Goal: Task Accomplishment & Management: Complete application form

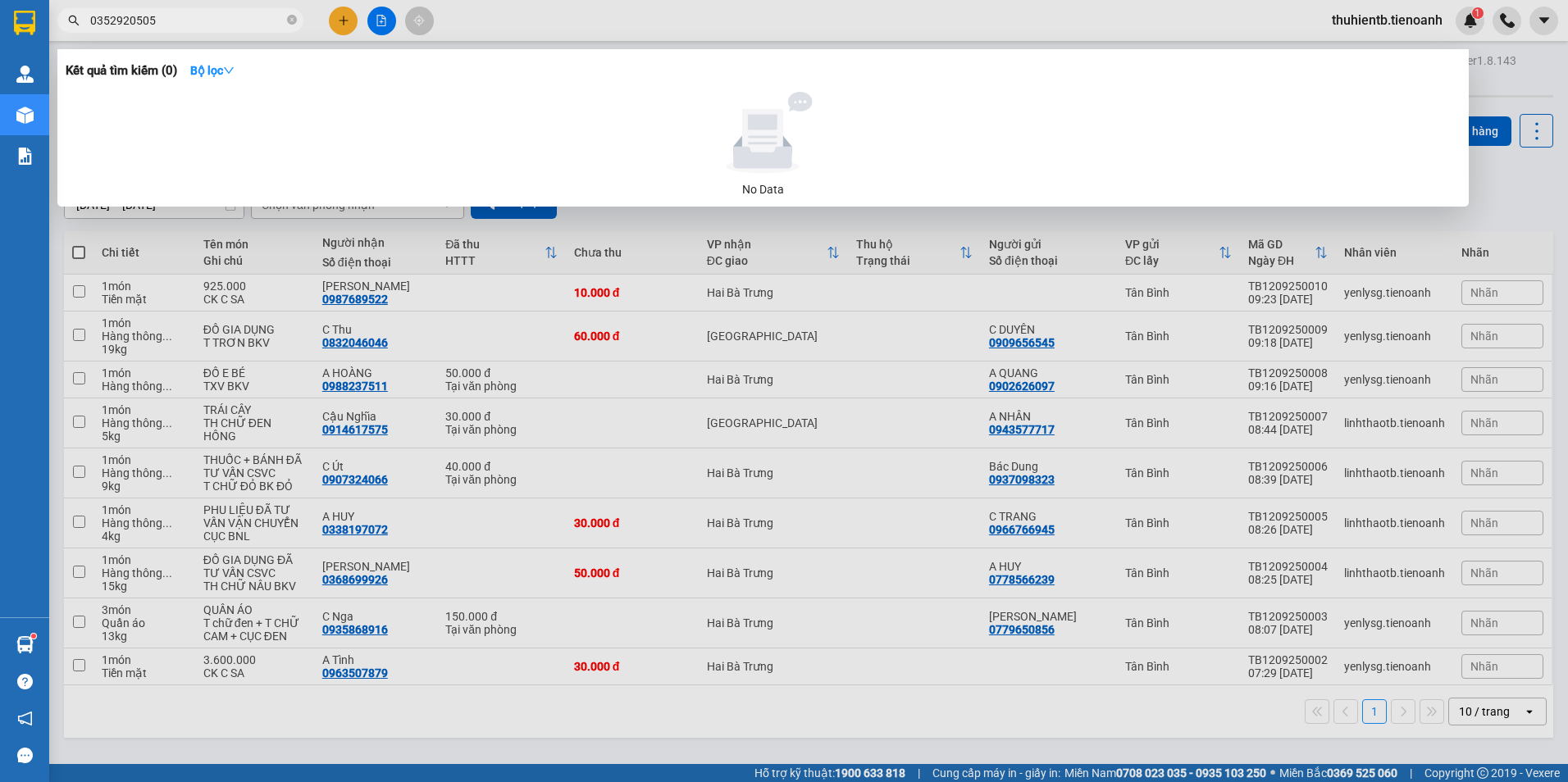
click at [221, 17] on input "0352920505" at bounding box center [187, 20] width 193 height 18
paste input "88846782"
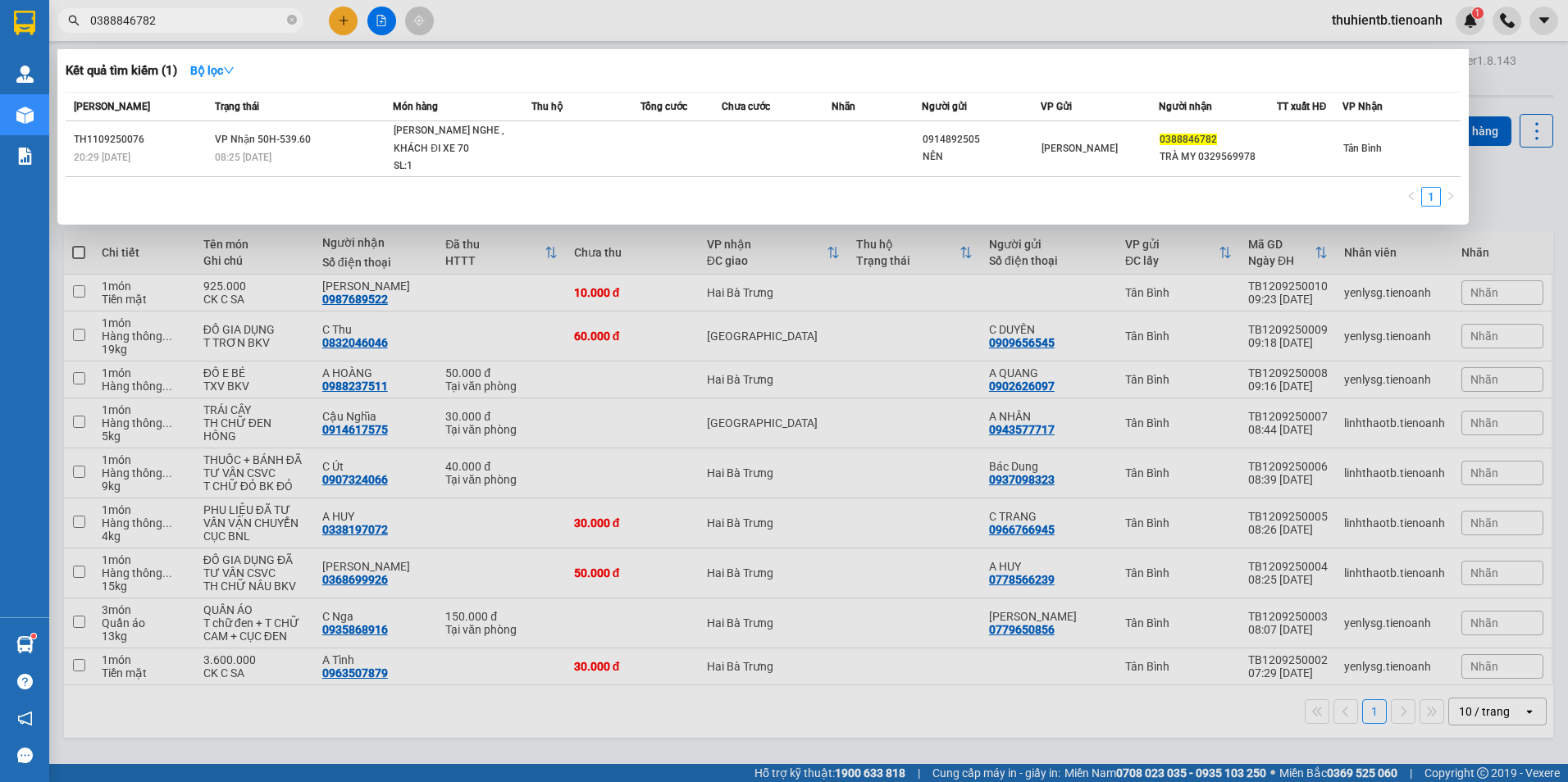
type input "0388846782"
click at [504, 194] on div "Mã ĐH Trạng thái Món hàng Thu hộ Tổng cước Chưa cước Nhãn Người gửi VP Gửi Ngườ…" at bounding box center [763, 154] width 1395 height 125
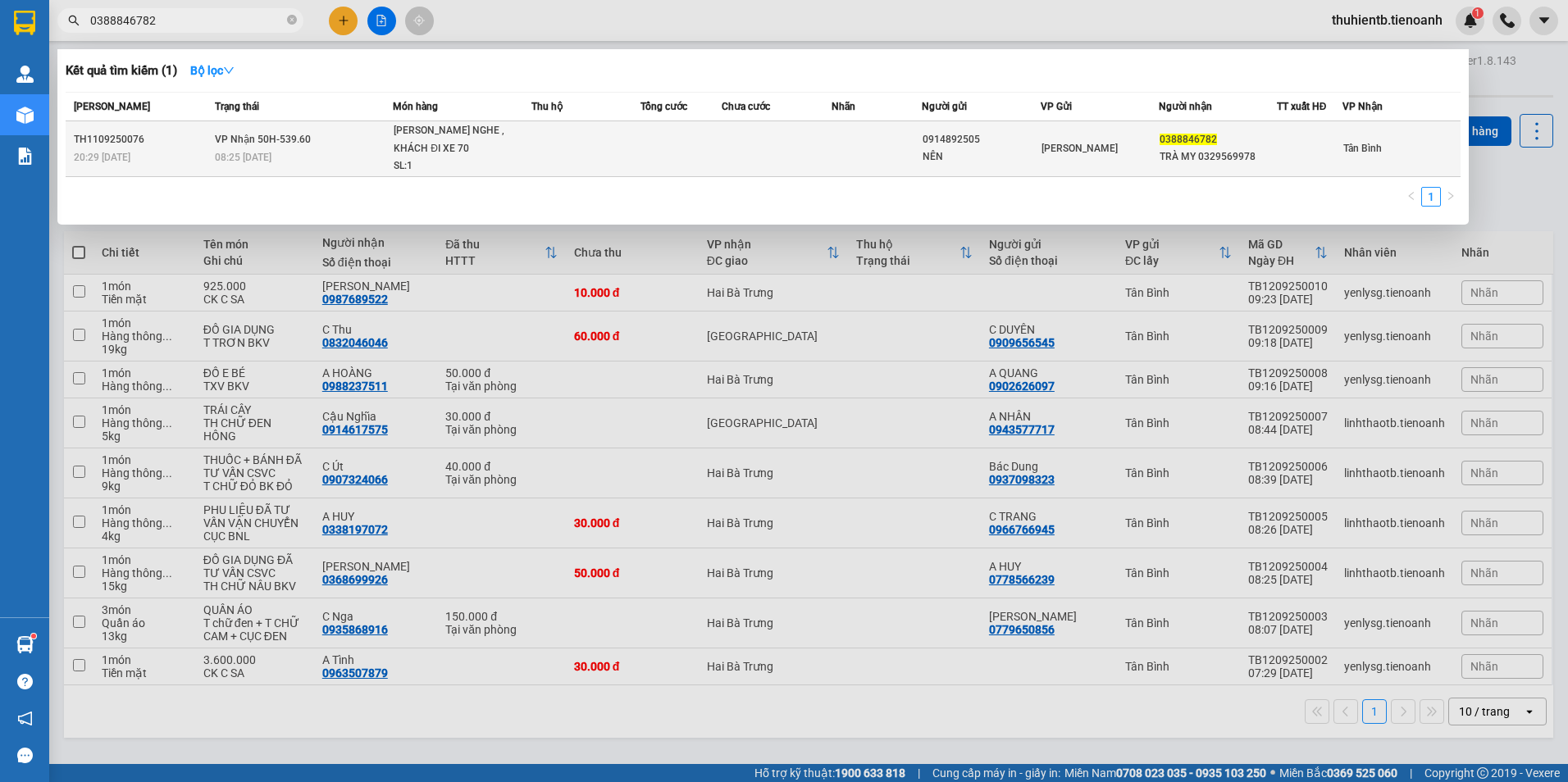
drag, startPoint x: 504, startPoint y: 194, endPoint x: 410, endPoint y: 132, distance: 112.6
click at [410, 132] on div "[PERSON_NAME] NGHE , KHÁCH ĐI XE 70" at bounding box center [455, 139] width 123 height 35
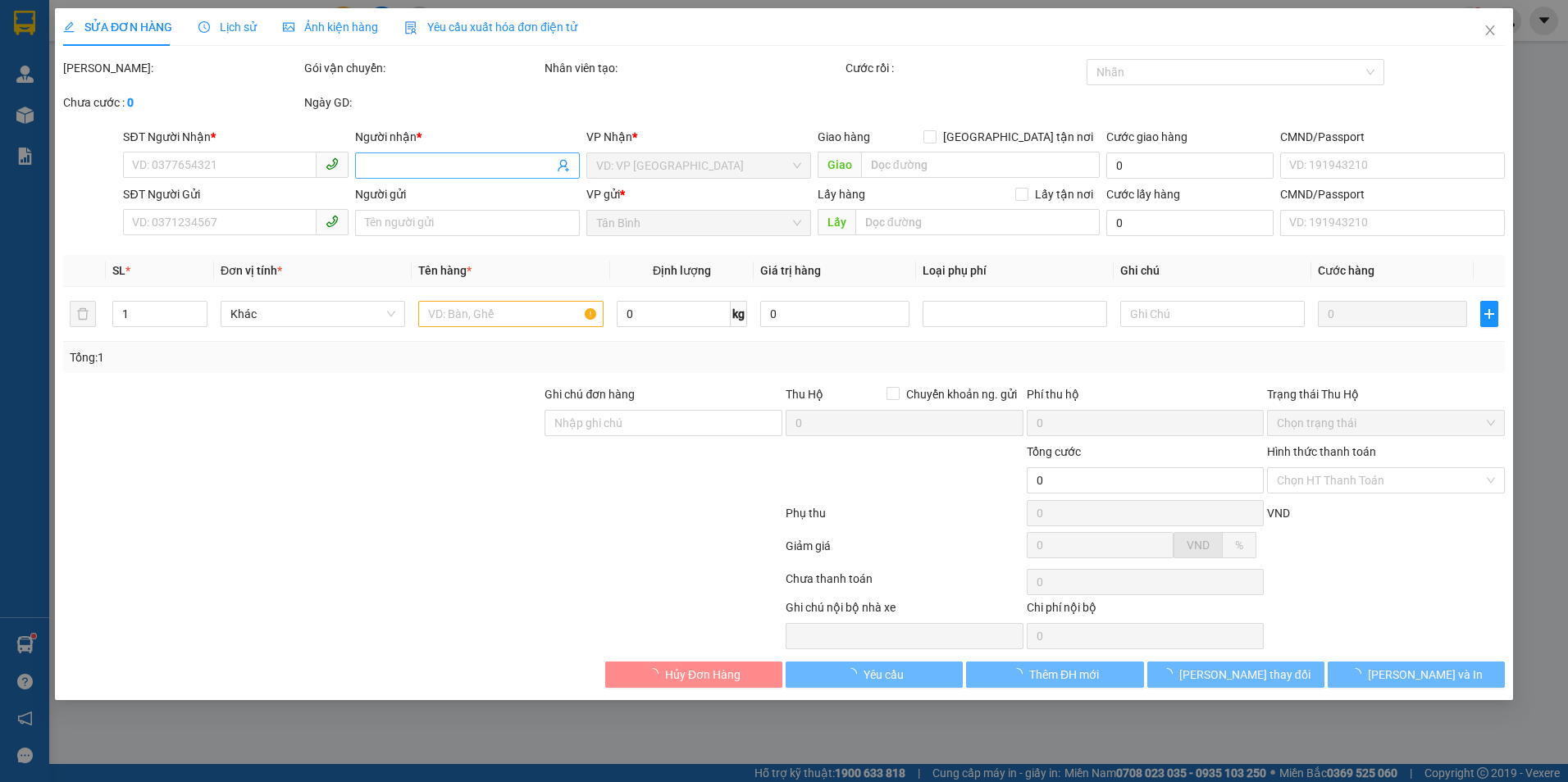
type input "0388846782"
type input "TRÀ MY 0329569978"
type input "066199016612"
type input "0914892505"
type input "NÊN"
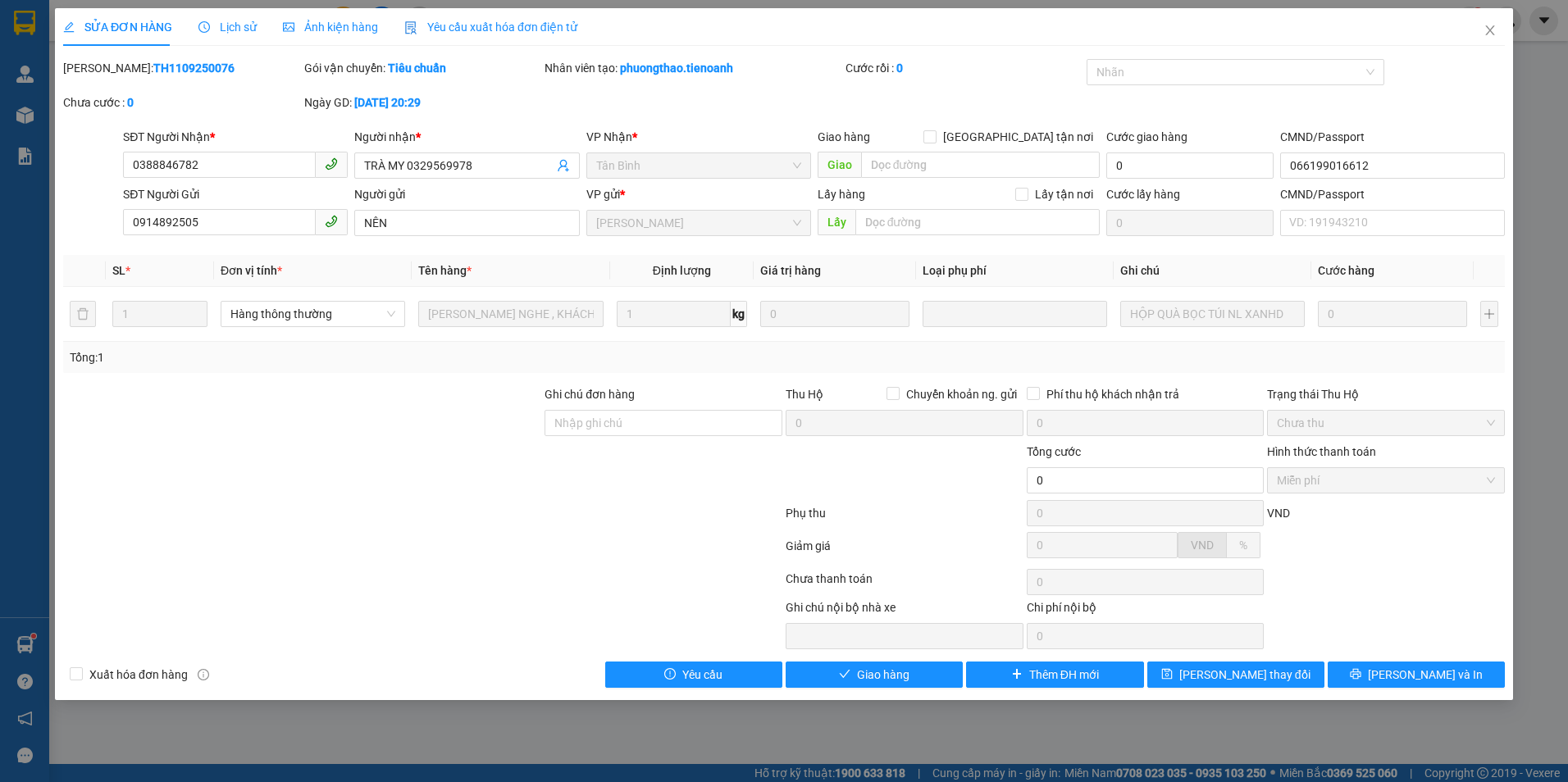
click at [227, 24] on span "Lịch sử" at bounding box center [227, 26] width 58 height 13
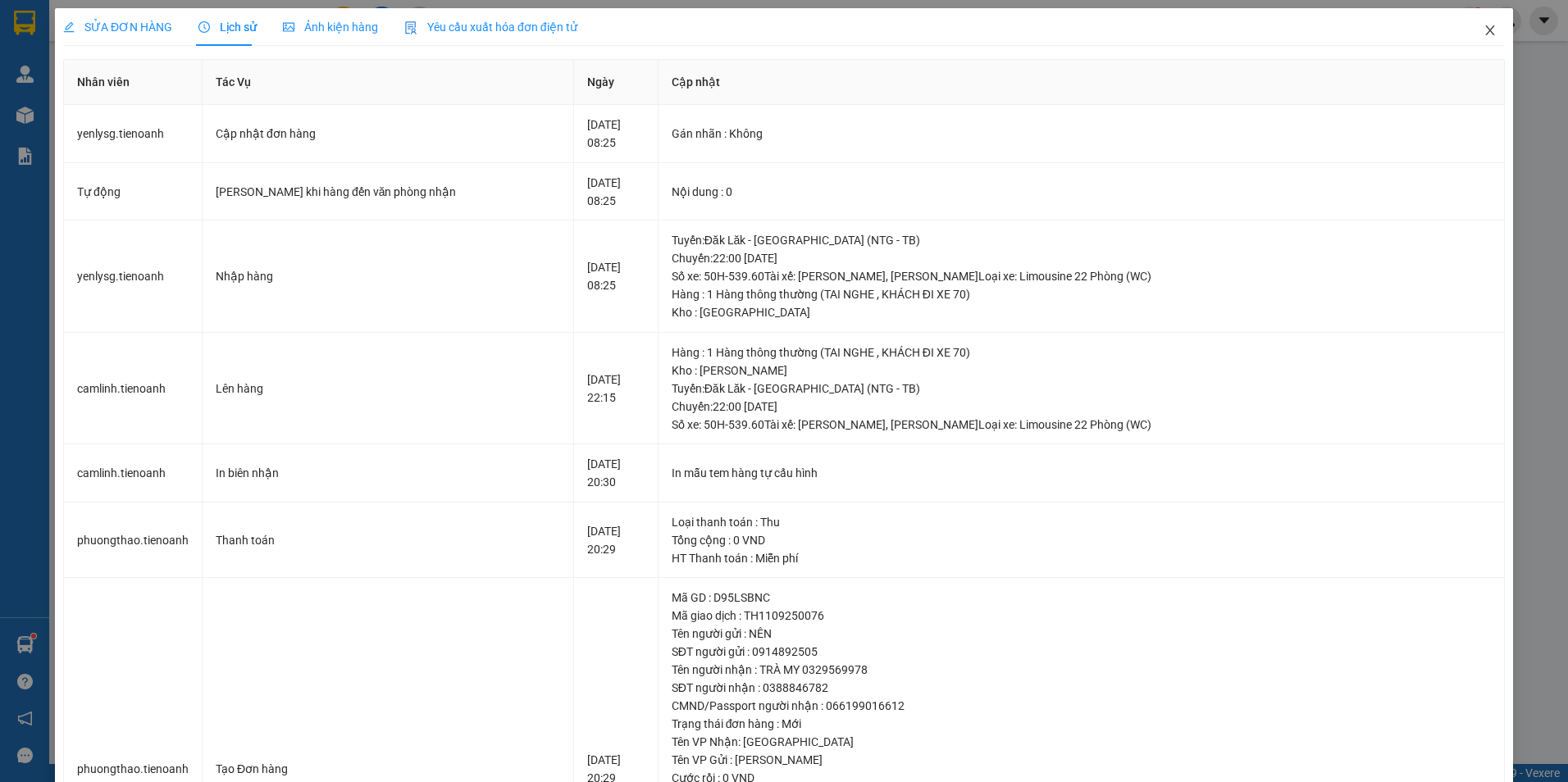
click at [1483, 28] on icon "close" at bounding box center [1489, 30] width 13 height 13
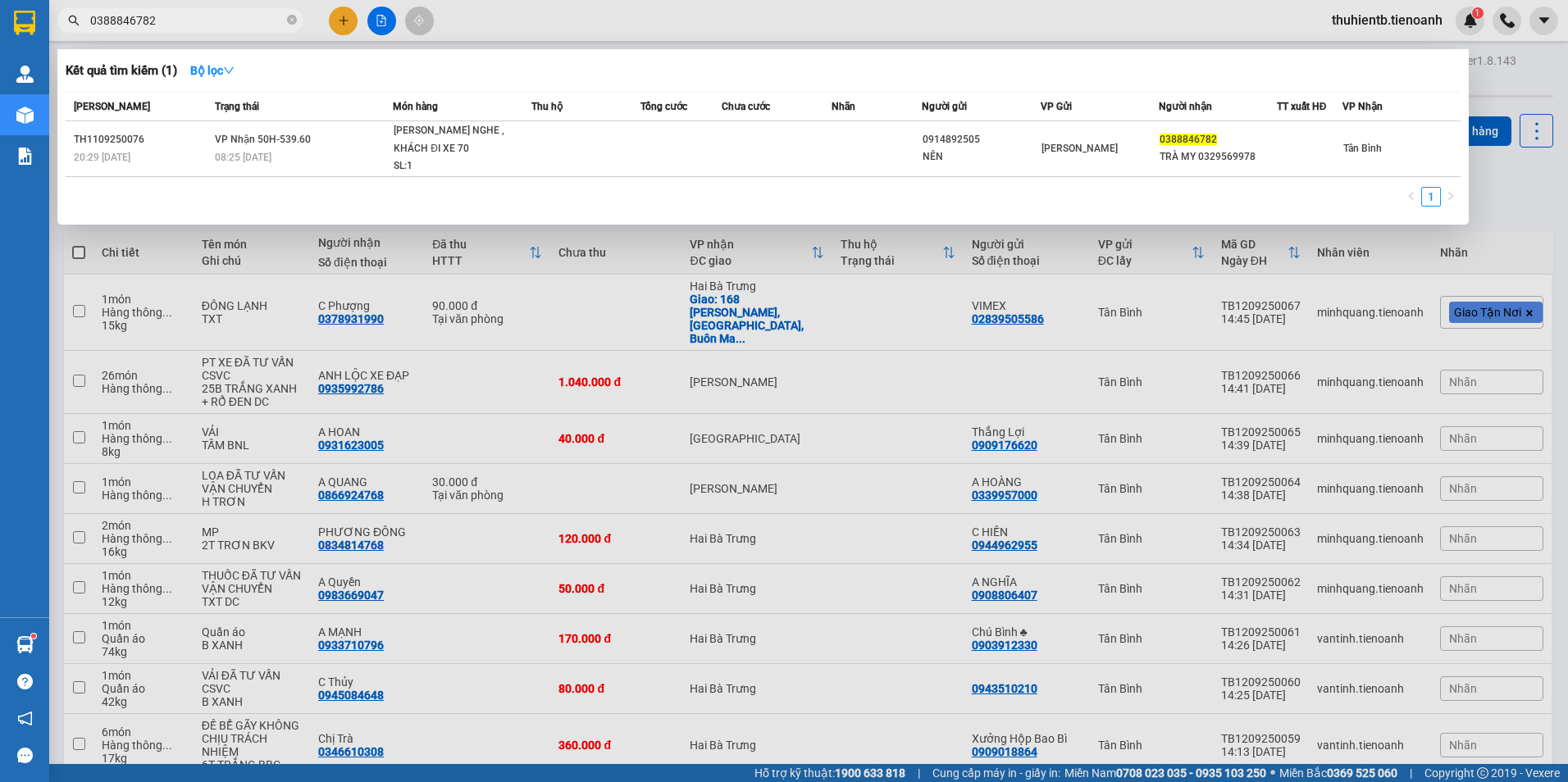
click at [187, 26] on input "0388846782" at bounding box center [187, 20] width 193 height 18
